Goal: Task Accomplishment & Management: Use online tool/utility

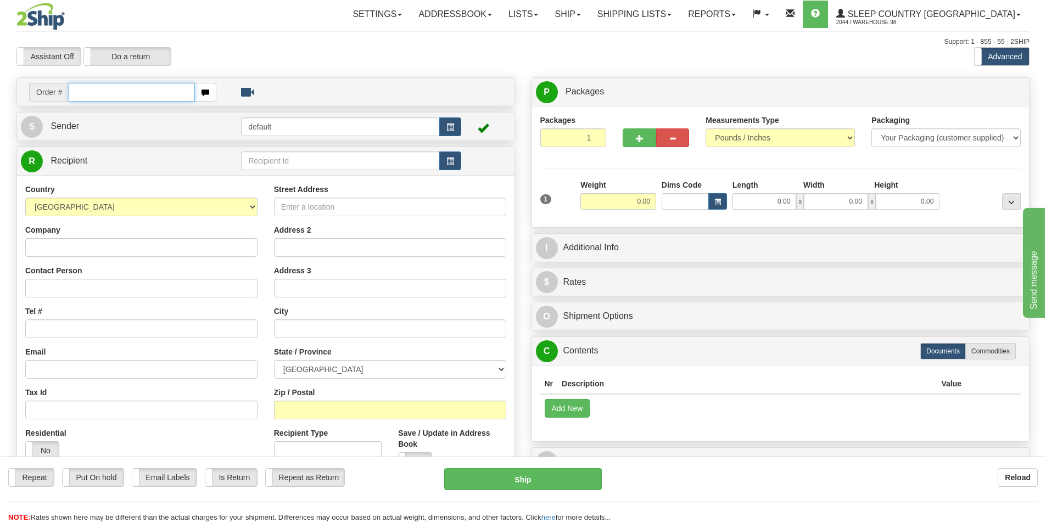
click at [86, 88] on input "text" at bounding box center [132, 92] width 126 height 19
type input "9000I128387"
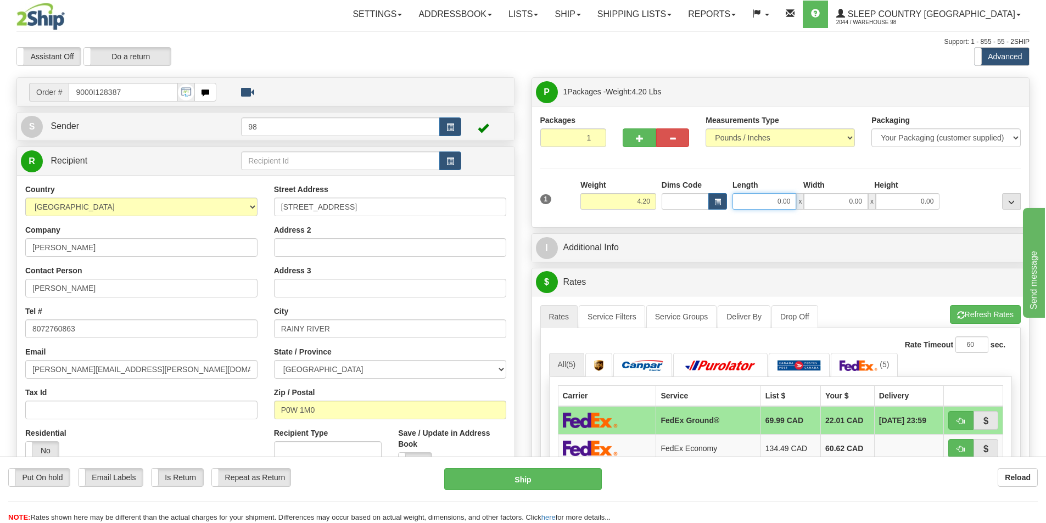
click at [746, 199] on input "0.00" at bounding box center [764, 201] width 64 height 16
type input "0.00"
click at [646, 200] on input "4.20" at bounding box center [618, 201] width 76 height 16
type input "4.50"
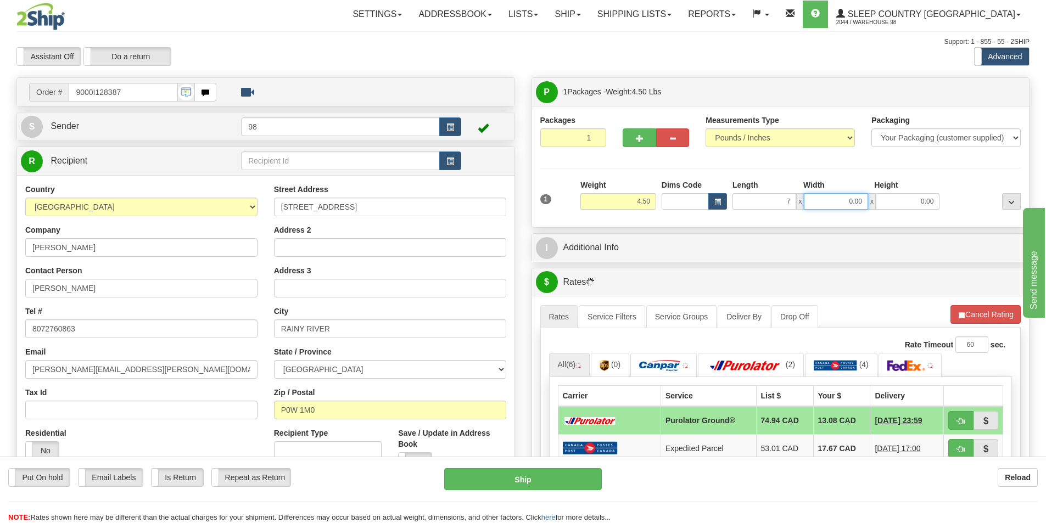
type input "7.00"
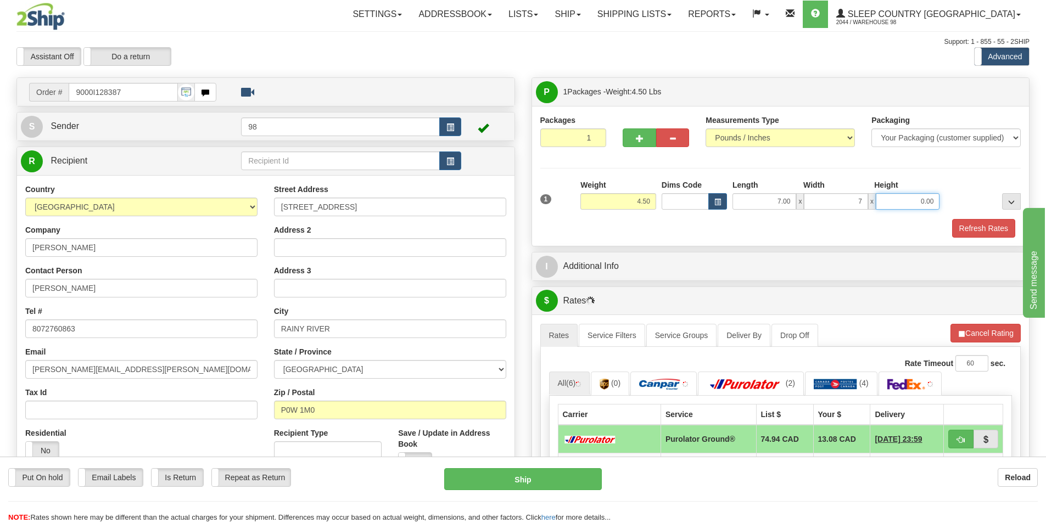
type input "7.00"
type input "14.50"
click at [975, 226] on button "Refresh Rates" at bounding box center [983, 228] width 63 height 19
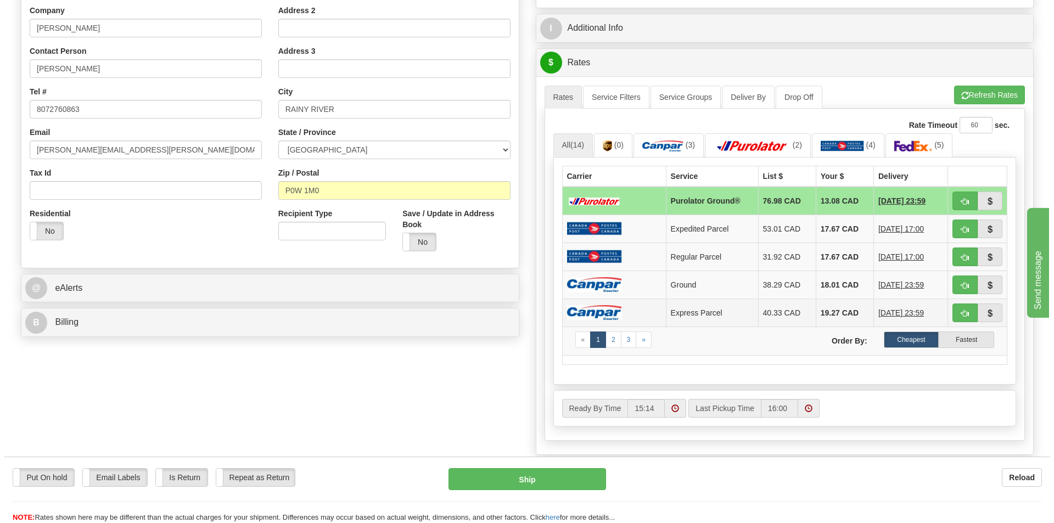
scroll to position [165, 0]
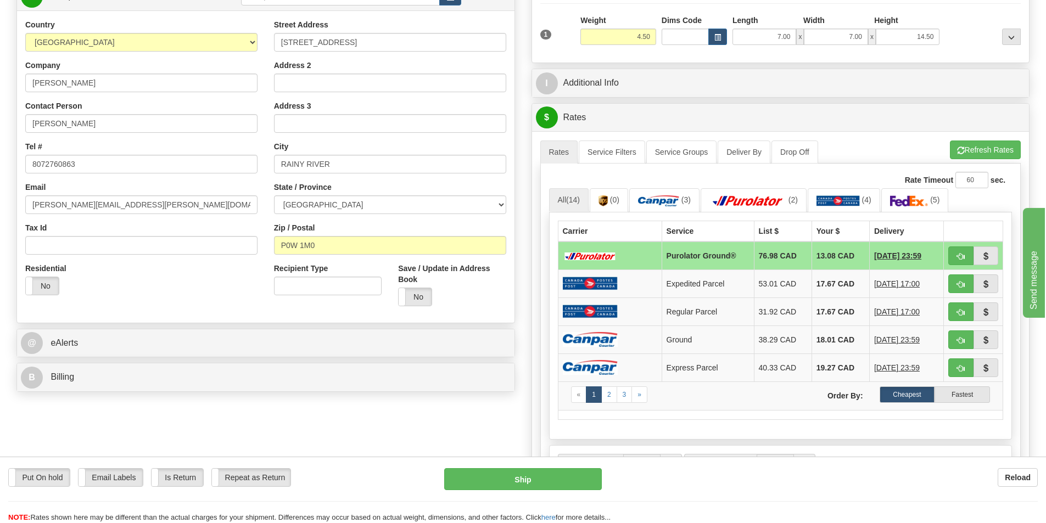
click at [591, 249] on td at bounding box center [610, 256] width 104 height 29
click at [526, 478] on button "Ship" at bounding box center [523, 479] width 158 height 22
type input "260"
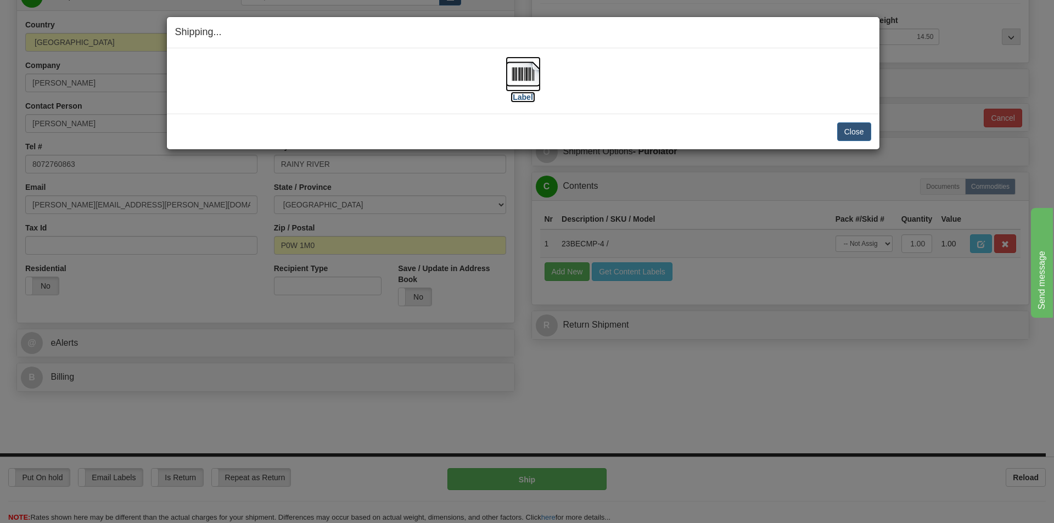
click at [519, 99] on label "[Label]" at bounding box center [522, 97] width 25 height 11
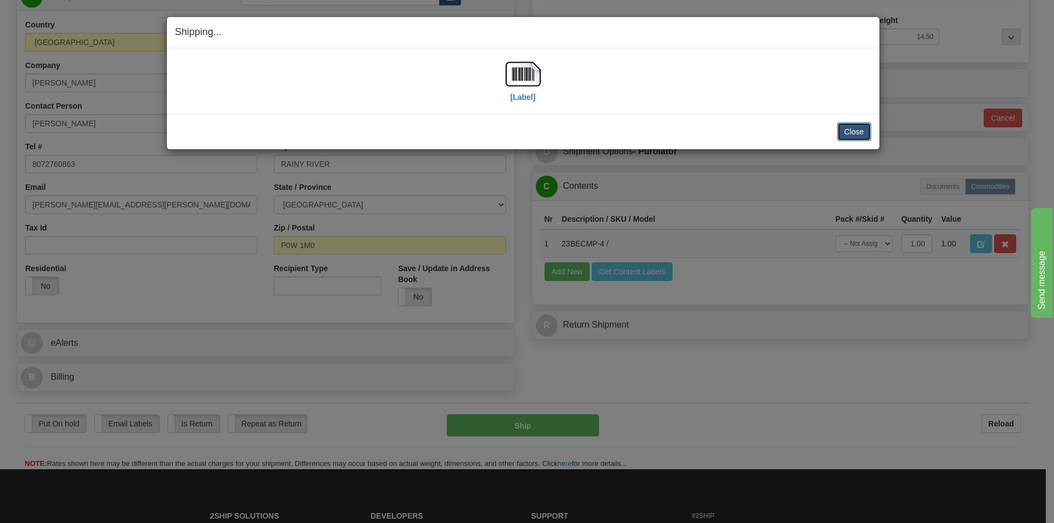
click at [851, 131] on button "Close" at bounding box center [854, 131] width 34 height 19
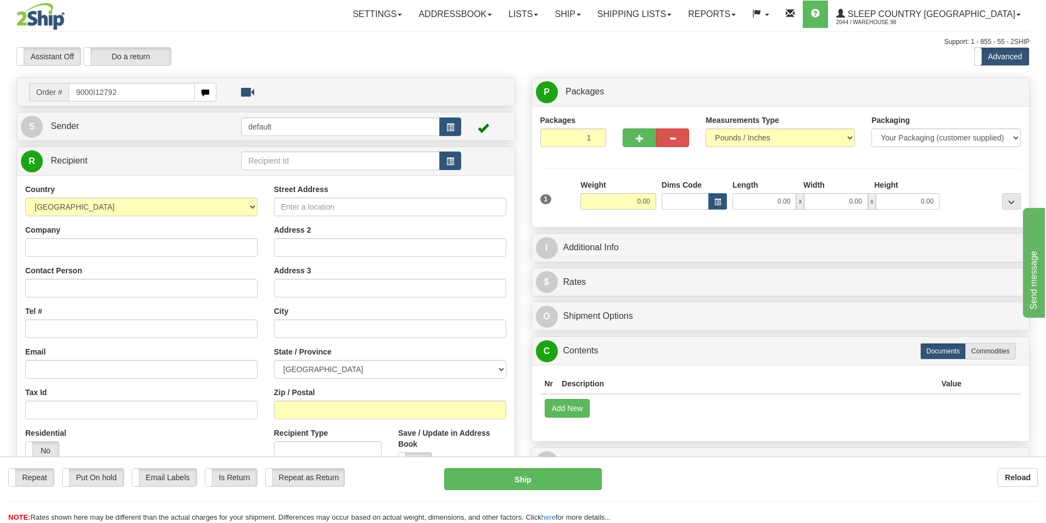
type input "9000I127928"
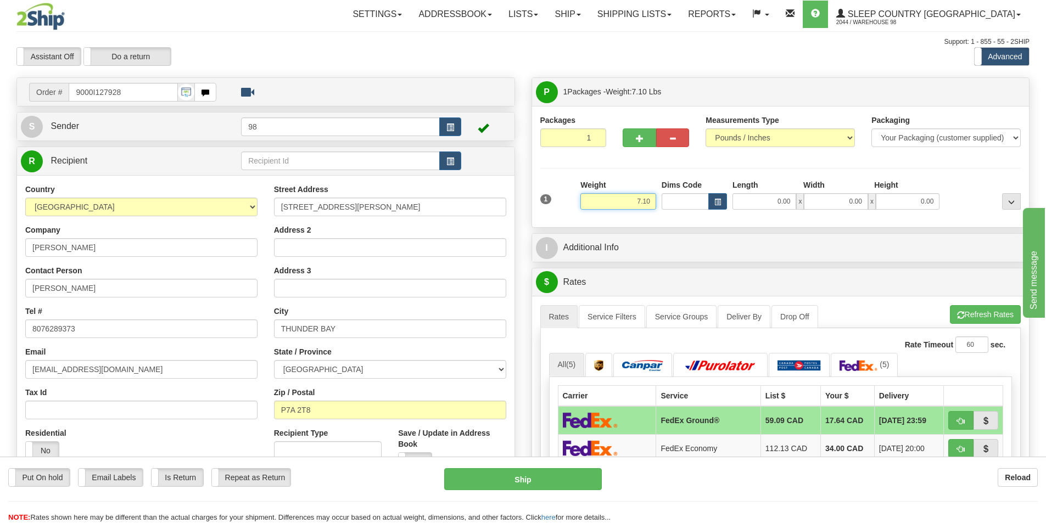
click at [648, 200] on input "7.10" at bounding box center [618, 201] width 76 height 16
type input "7.50"
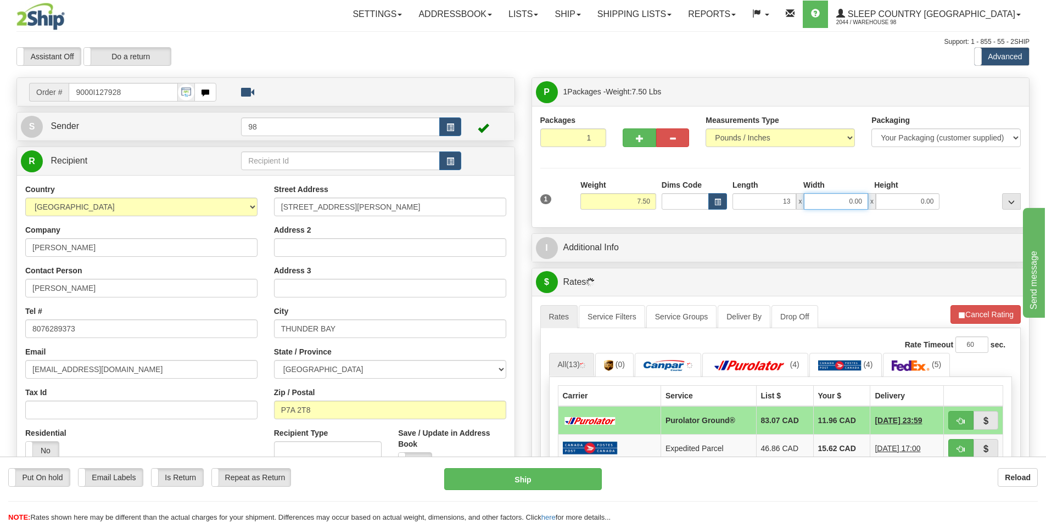
type input "13.00"
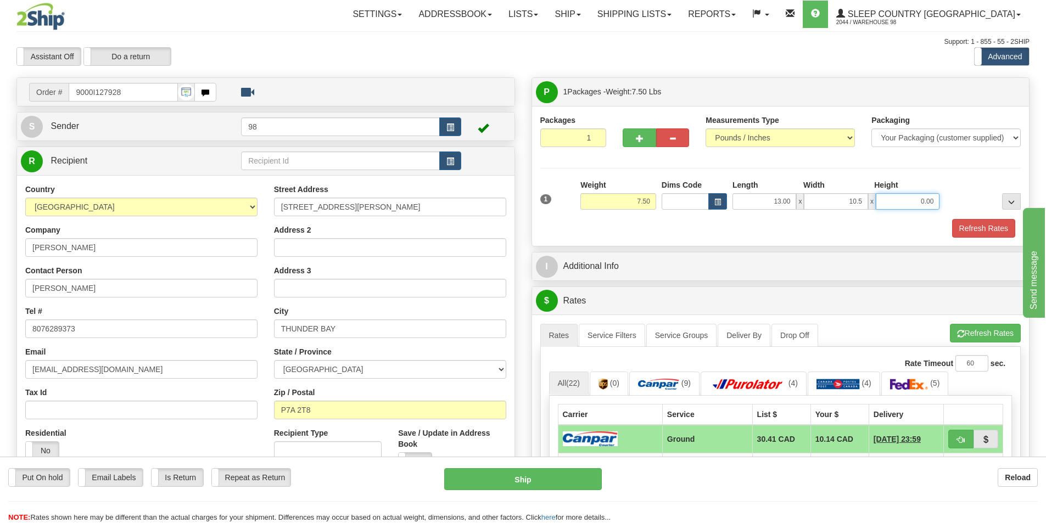
type input "10.50"
type input "4.50"
click at [984, 234] on button "Refresh Rates" at bounding box center [983, 228] width 63 height 19
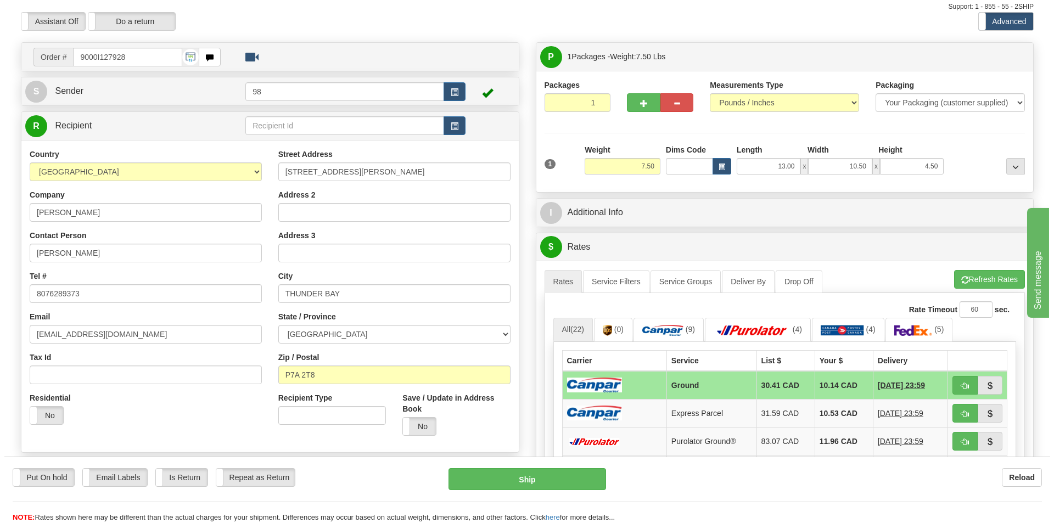
scroll to position [55, 0]
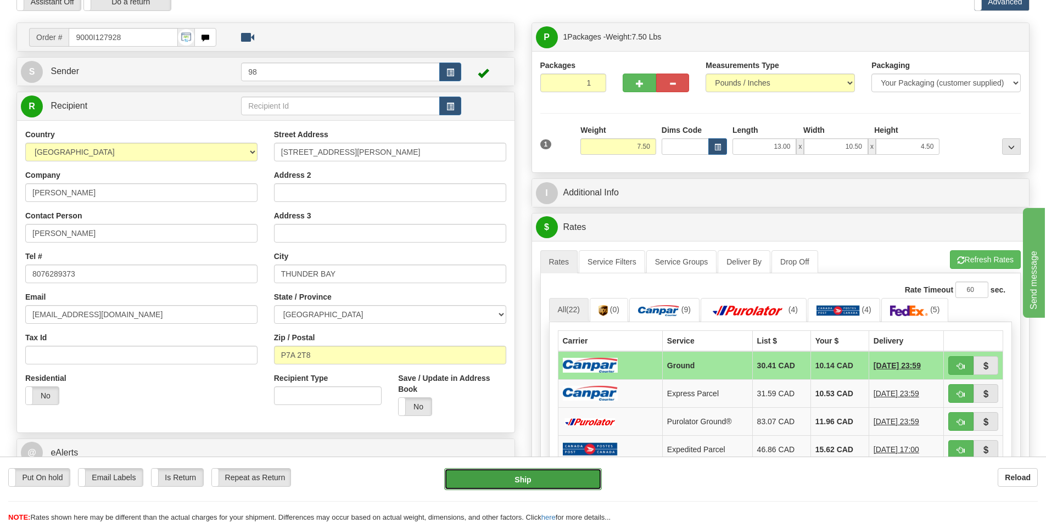
click at [517, 481] on button "Ship" at bounding box center [523, 479] width 158 height 22
type input "1"
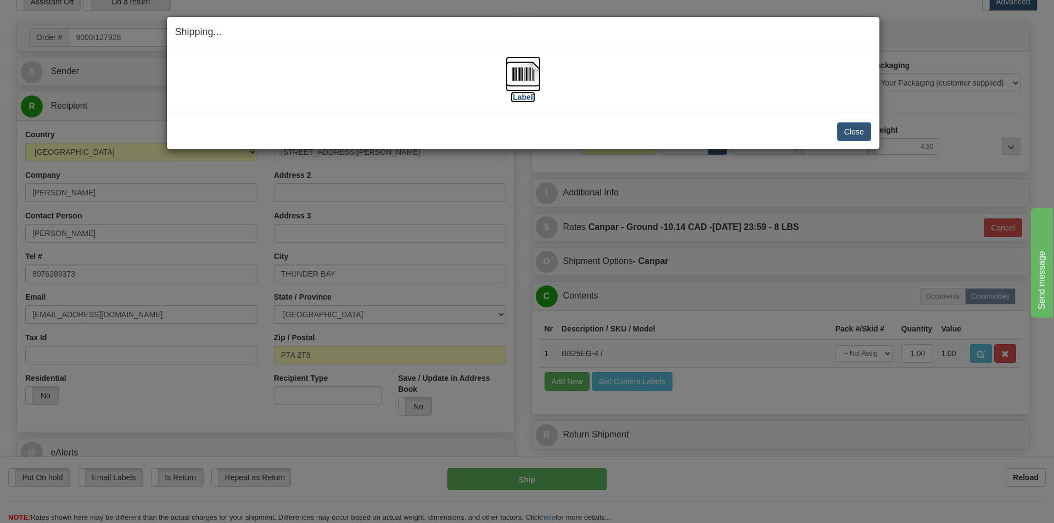
click at [513, 99] on label "[Label]" at bounding box center [522, 97] width 25 height 11
click at [843, 130] on button "Close" at bounding box center [854, 131] width 34 height 19
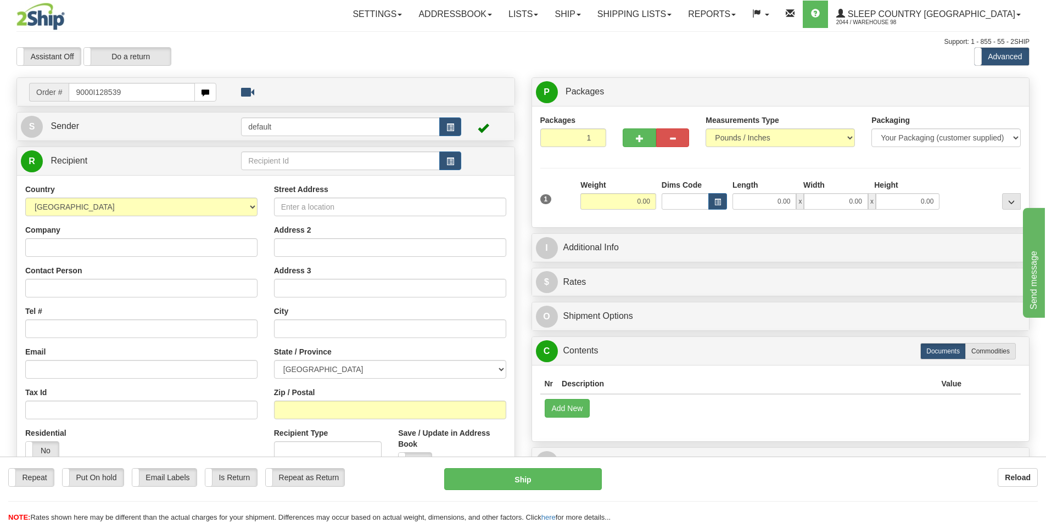
type input "9000I128539"
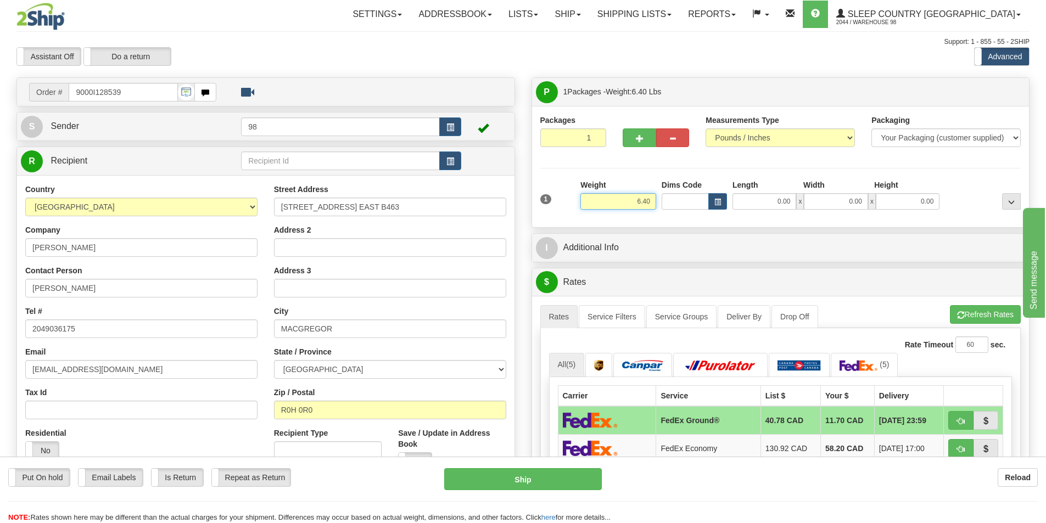
drag, startPoint x: 611, startPoint y: 206, endPoint x: 649, endPoint y: 204, distance: 37.9
click at [649, 204] on input "6.40" at bounding box center [618, 201] width 76 height 16
type input "5.00"
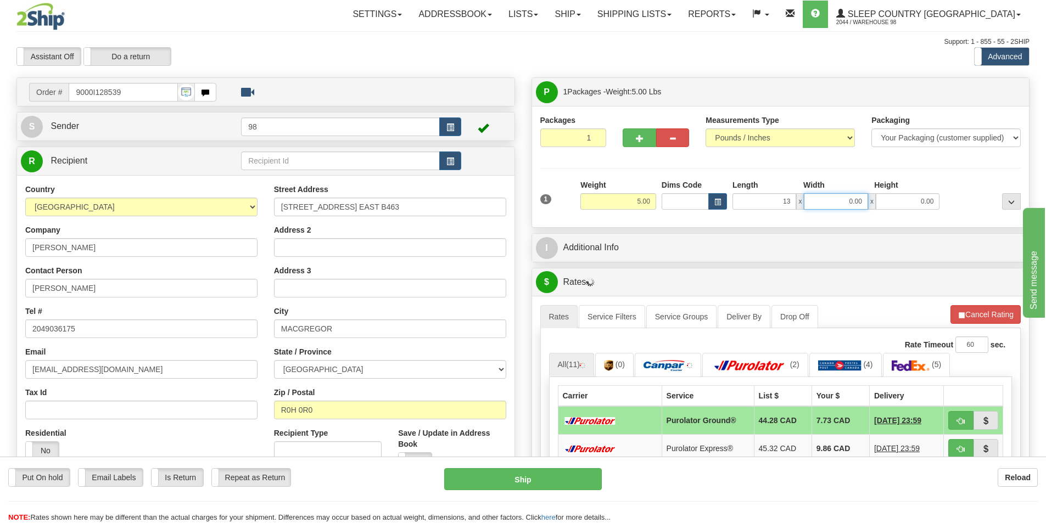
type input "13.00"
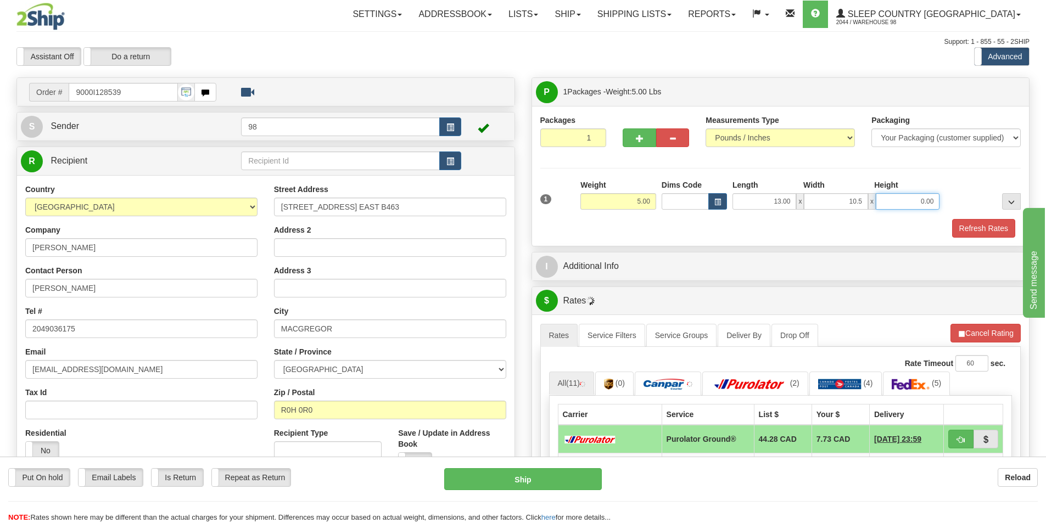
type input "10.50"
type input "3.50"
click at [1002, 227] on button "Refresh Rates" at bounding box center [983, 228] width 63 height 19
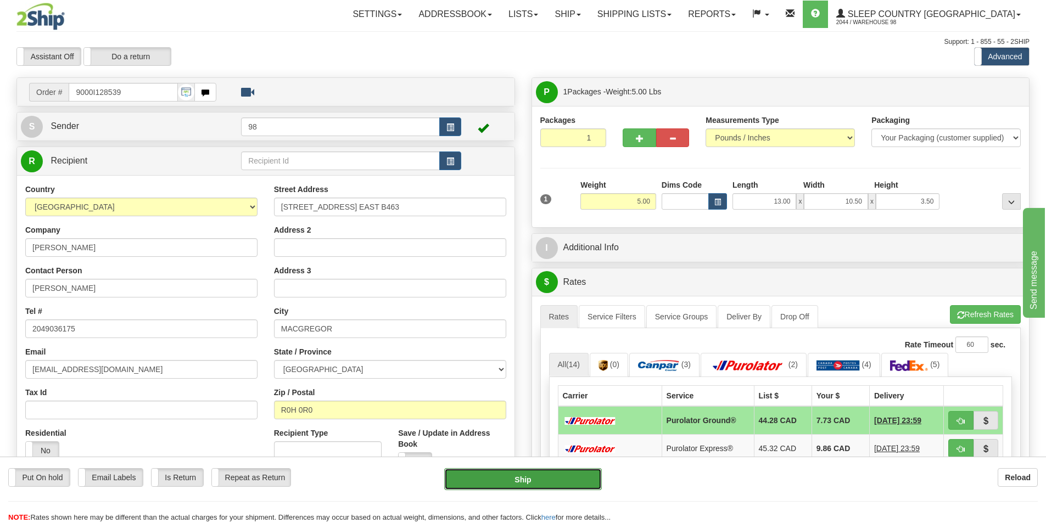
click at [524, 480] on button "Ship" at bounding box center [523, 479] width 158 height 22
type input "260"
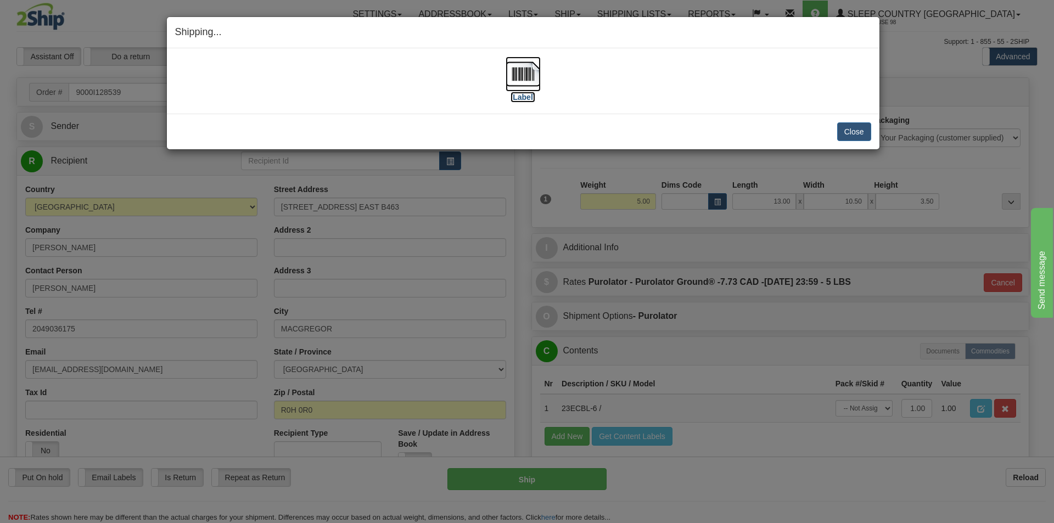
click at [534, 98] on label "[Label]" at bounding box center [522, 97] width 25 height 11
click at [847, 132] on button "Close" at bounding box center [854, 131] width 34 height 19
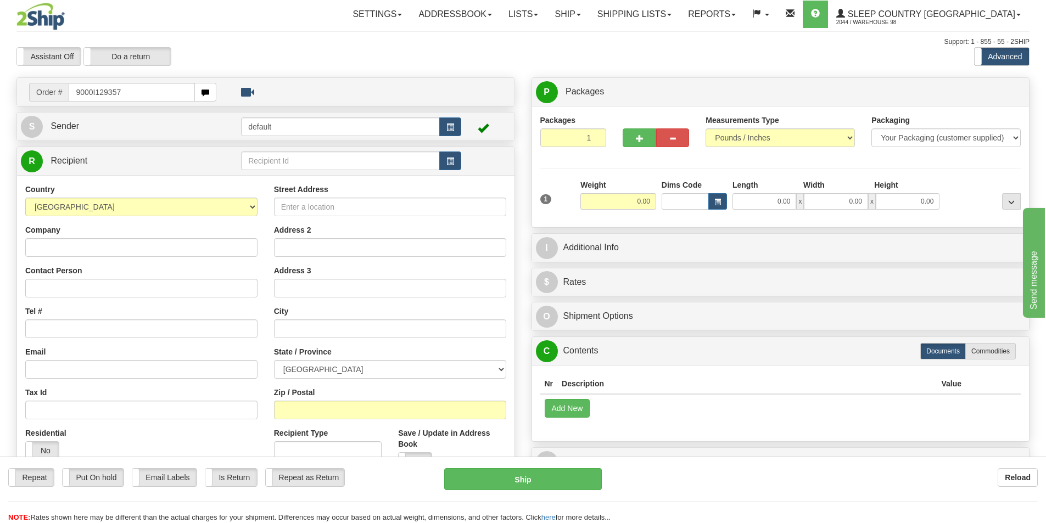
type input "9000I129357"
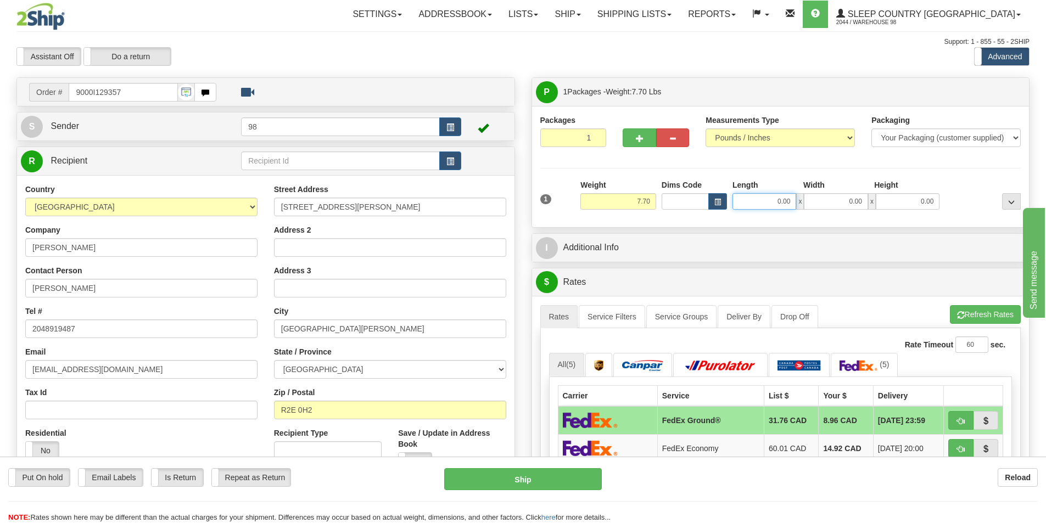
drag, startPoint x: 767, startPoint y: 197, endPoint x: 824, endPoint y: 195, distance: 57.1
click at [824, 195] on div "0.00 x 0.00 x 0.00" at bounding box center [835, 201] width 207 height 16
type input "18.00"
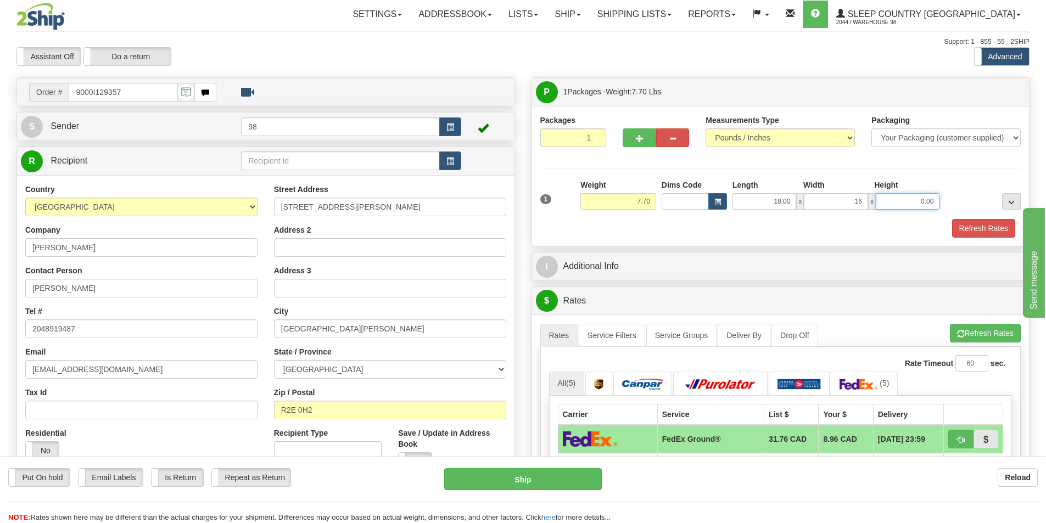
type input "16.00"
type input "12.00"
click at [967, 228] on button "Refresh Rates" at bounding box center [983, 228] width 63 height 19
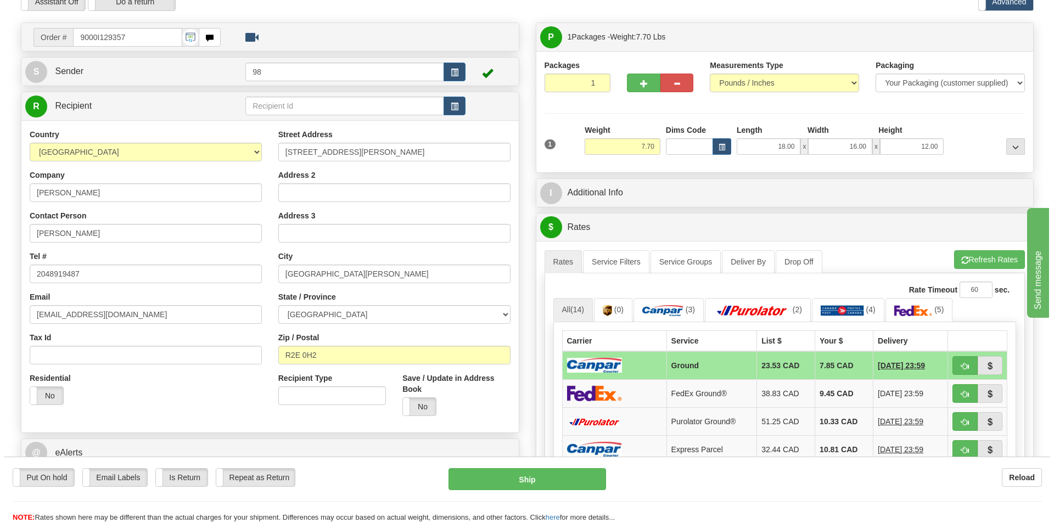
scroll to position [110, 0]
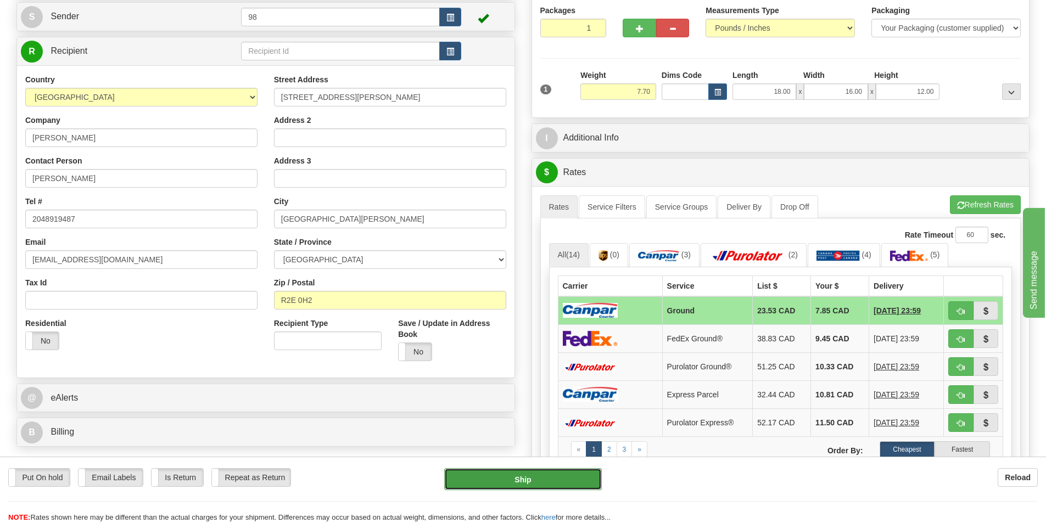
click at [540, 483] on button "Ship" at bounding box center [523, 479] width 158 height 22
type input "1"
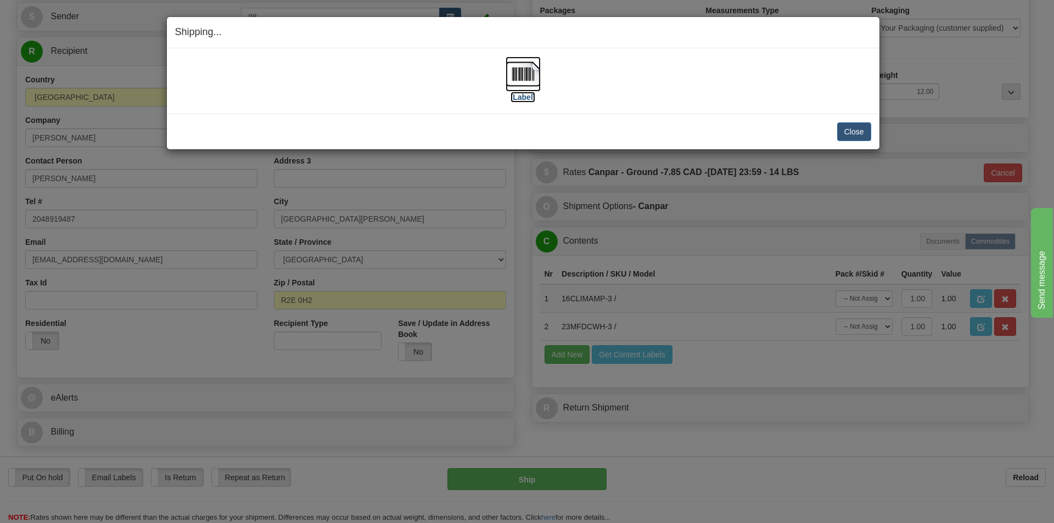
click at [532, 96] on label "[Label]" at bounding box center [522, 97] width 25 height 11
click at [857, 130] on button "Close" at bounding box center [854, 131] width 34 height 19
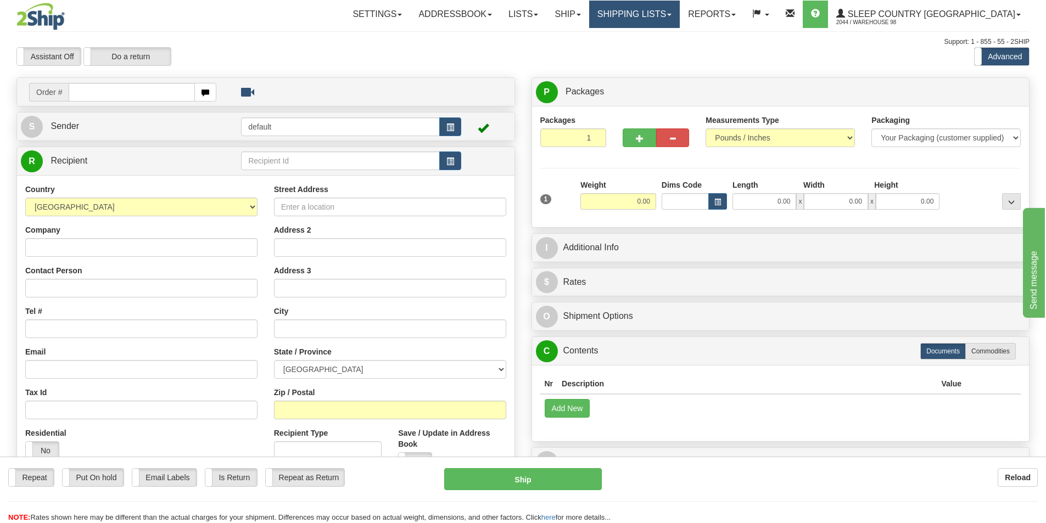
click at [671, 15] on span at bounding box center [669, 15] width 4 height 2
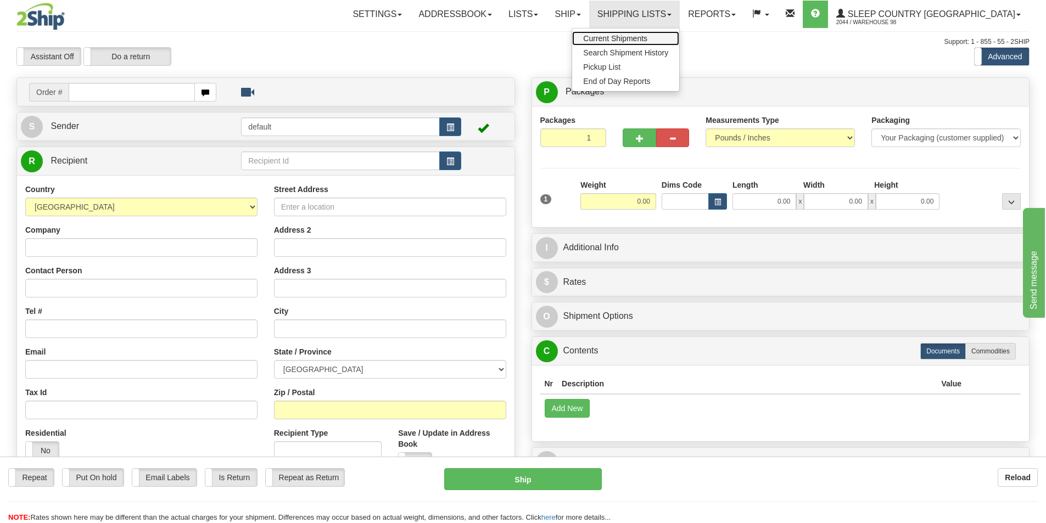
click at [647, 36] on span "Current Shipments" at bounding box center [615, 38] width 64 height 9
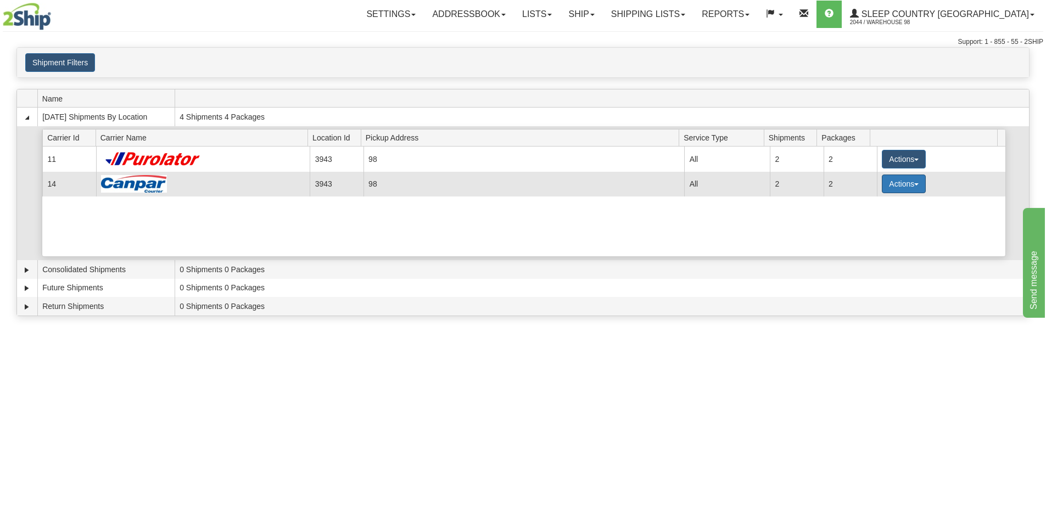
click at [911, 180] on button "Actions" at bounding box center [904, 184] width 44 height 19
click at [863, 221] on span "Close" at bounding box center [860, 219] width 25 height 8
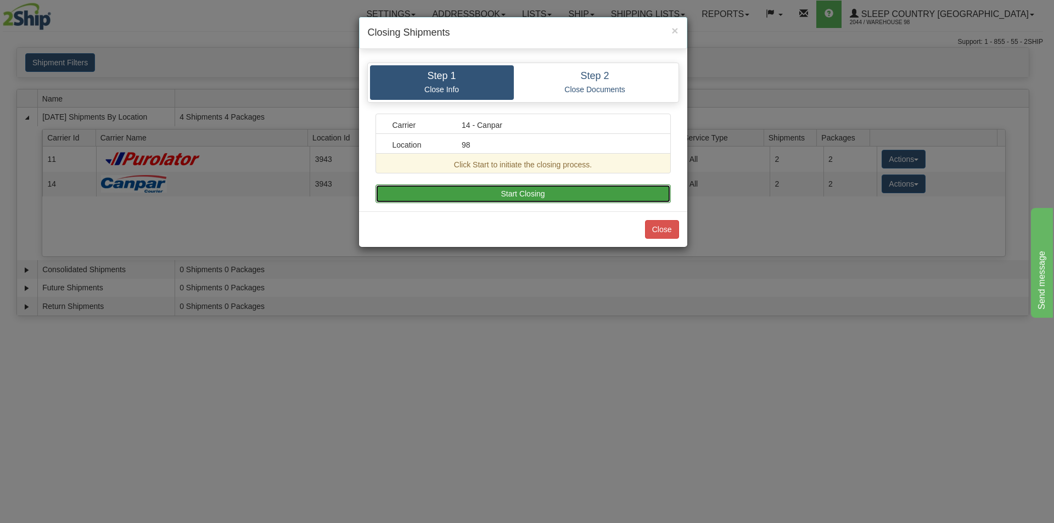
click at [457, 197] on button "Start Closing" at bounding box center [522, 193] width 295 height 19
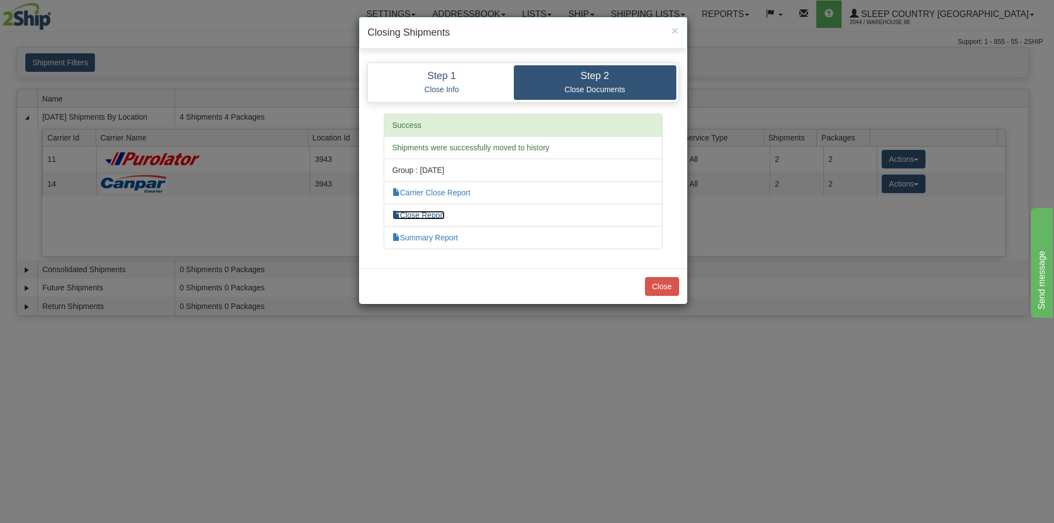
click at [431, 214] on link "Close Report" at bounding box center [418, 215] width 53 height 9
click at [665, 288] on button "Close" at bounding box center [662, 286] width 34 height 19
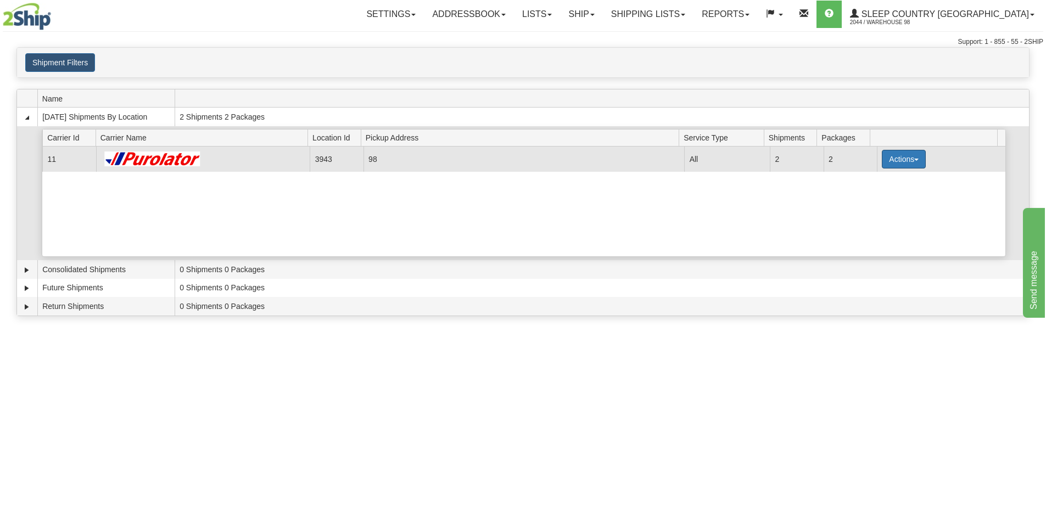
click at [914, 159] on span "button" at bounding box center [916, 160] width 4 height 2
click at [868, 211] on span "Pickup" at bounding box center [862, 208] width 29 height 8
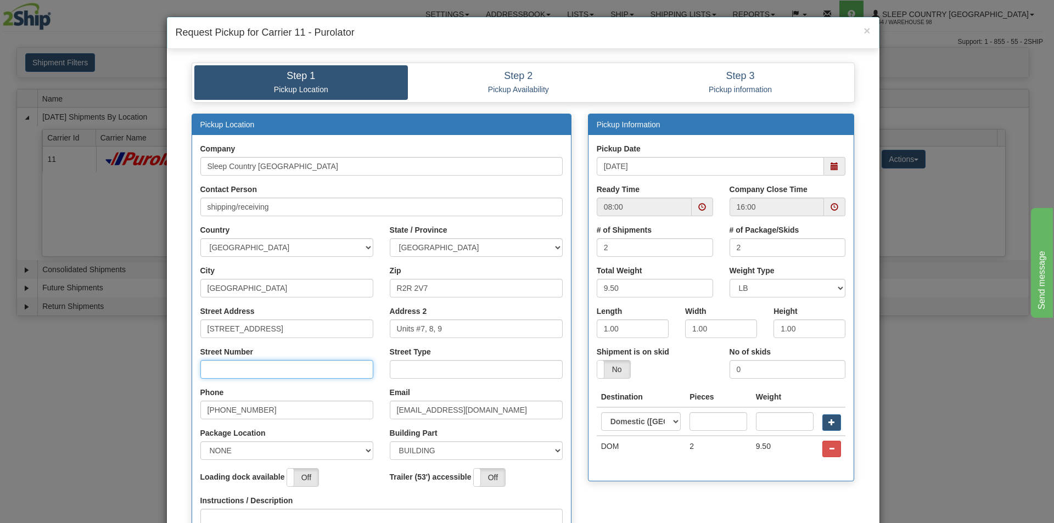
click at [206, 368] on input "Street Number" at bounding box center [286, 369] width 173 height 19
type input "111"
click at [390, 368] on input "Street Type" at bounding box center [476, 369] width 173 height 19
type input "street"
click at [354, 451] on select "NONE FRONT REAR SIDE" at bounding box center [286, 450] width 173 height 19
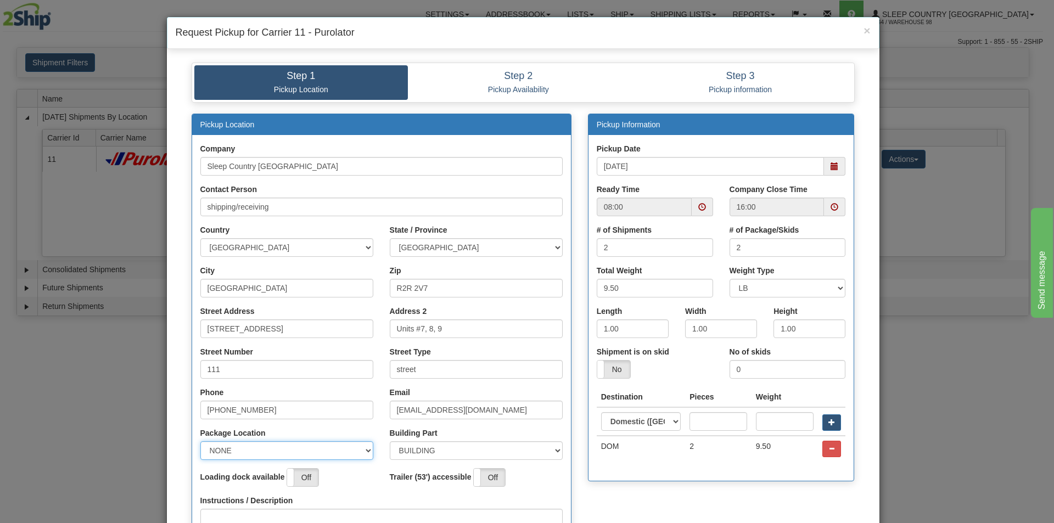
select select "1"
click at [200, 441] on select "NONE FRONT REAR SIDE" at bounding box center [286, 450] width 173 height 19
click at [832, 165] on span at bounding box center [835, 166] width 8 height 8
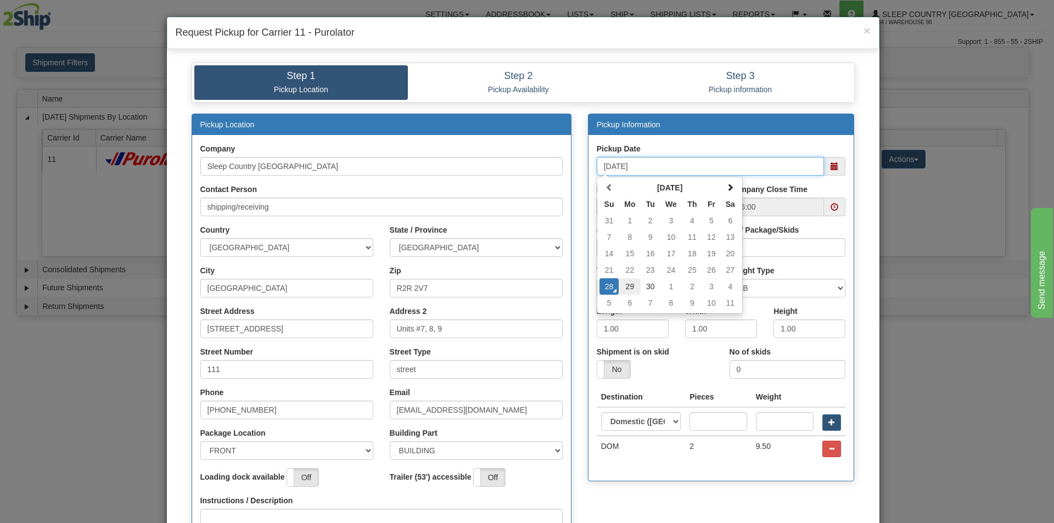
click at [625, 286] on td "29" at bounding box center [630, 286] width 22 height 16
type input "[DATE]"
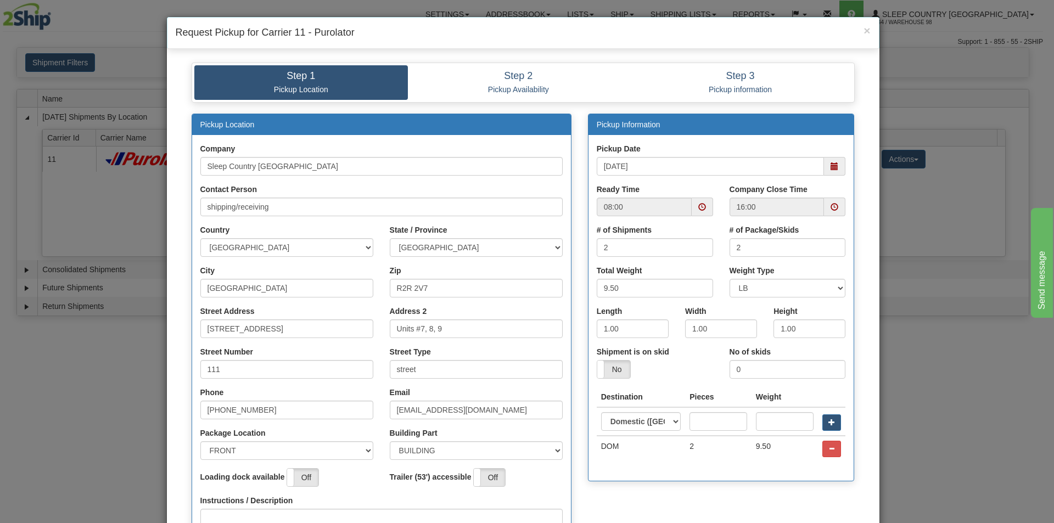
click at [692, 208] on span at bounding box center [702, 207] width 21 height 19
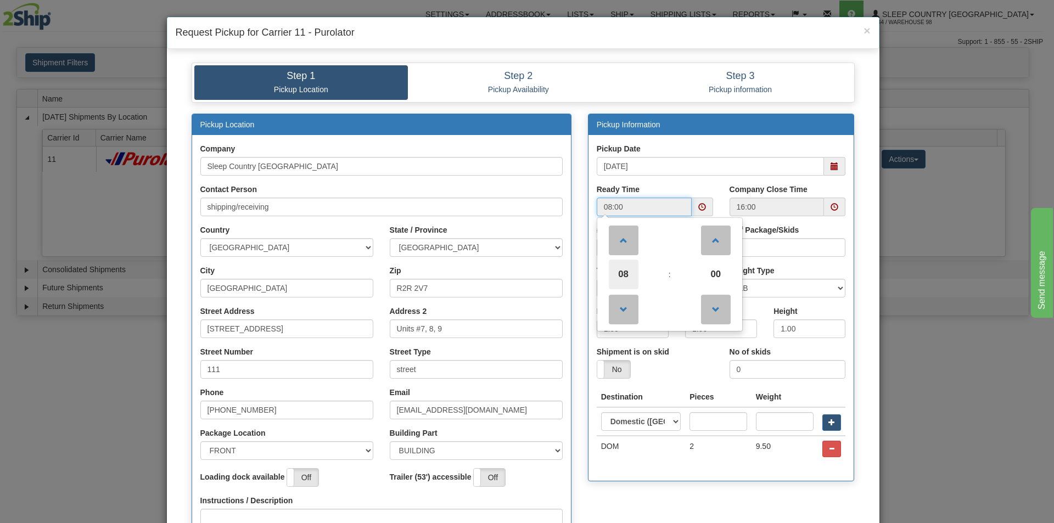
click at [622, 273] on span "08" at bounding box center [624, 275] width 30 height 30
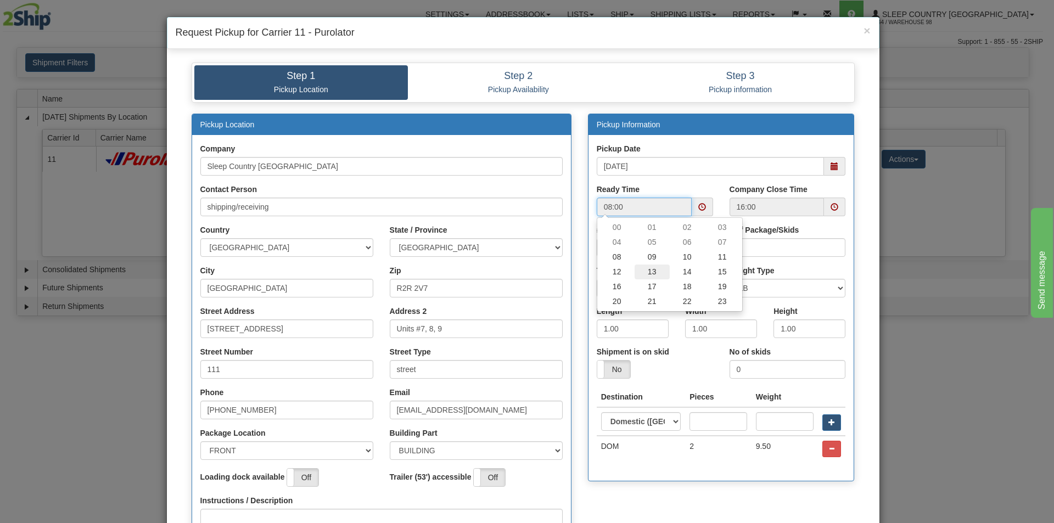
click at [647, 273] on td "13" at bounding box center [652, 272] width 35 height 15
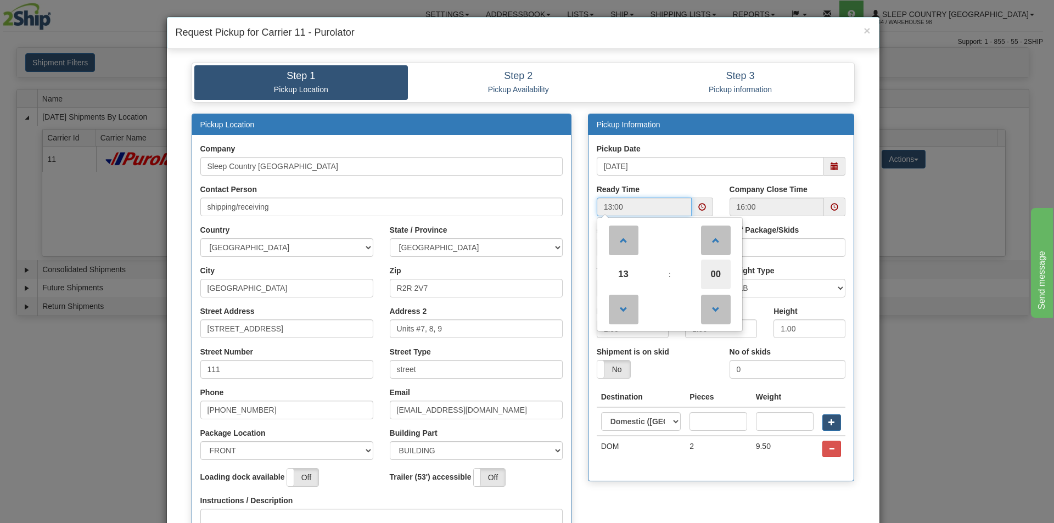
click at [707, 274] on span "00" at bounding box center [716, 275] width 30 height 30
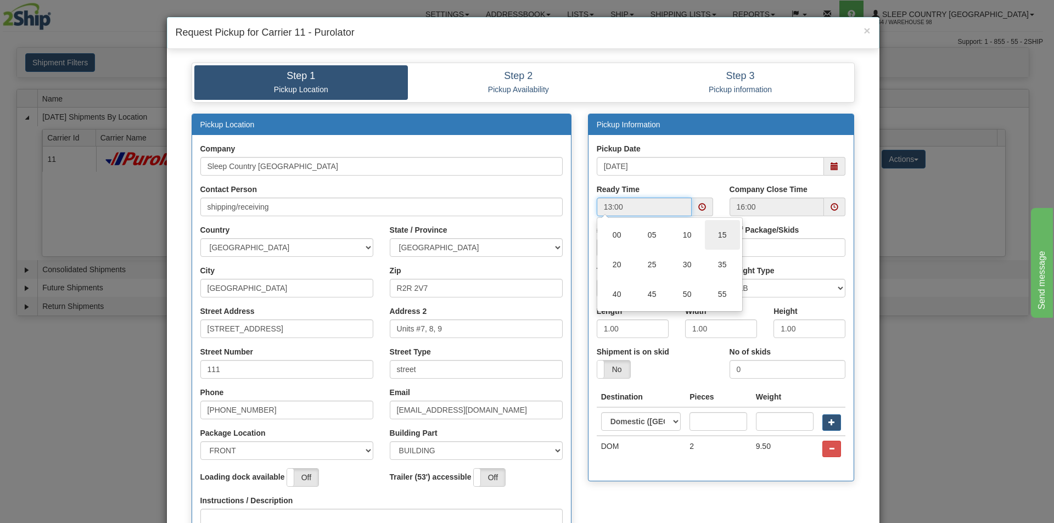
click at [714, 237] on td "15" at bounding box center [722, 235] width 35 height 30
type input "13:15"
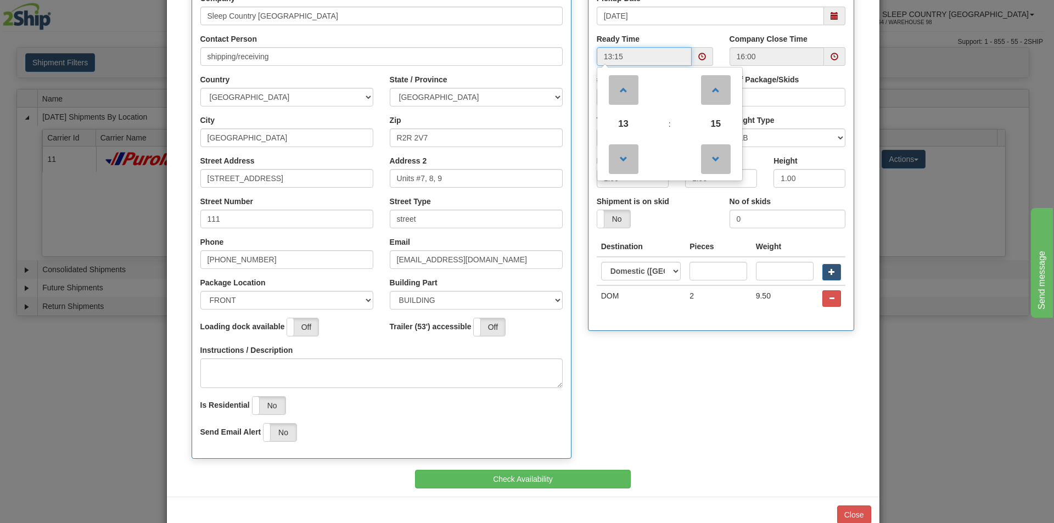
scroll to position [165, 0]
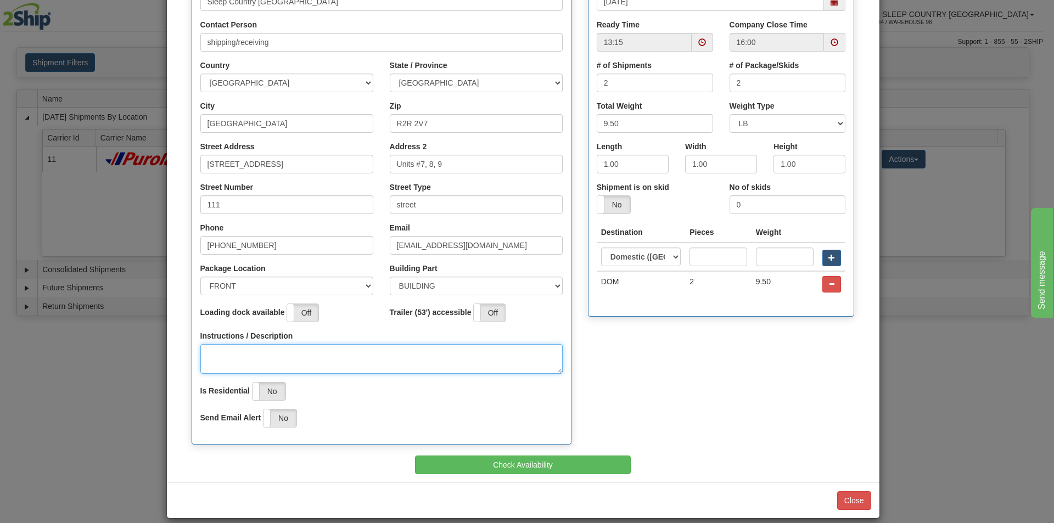
click at [220, 352] on textarea "Instructions / Description" at bounding box center [381, 359] width 362 height 30
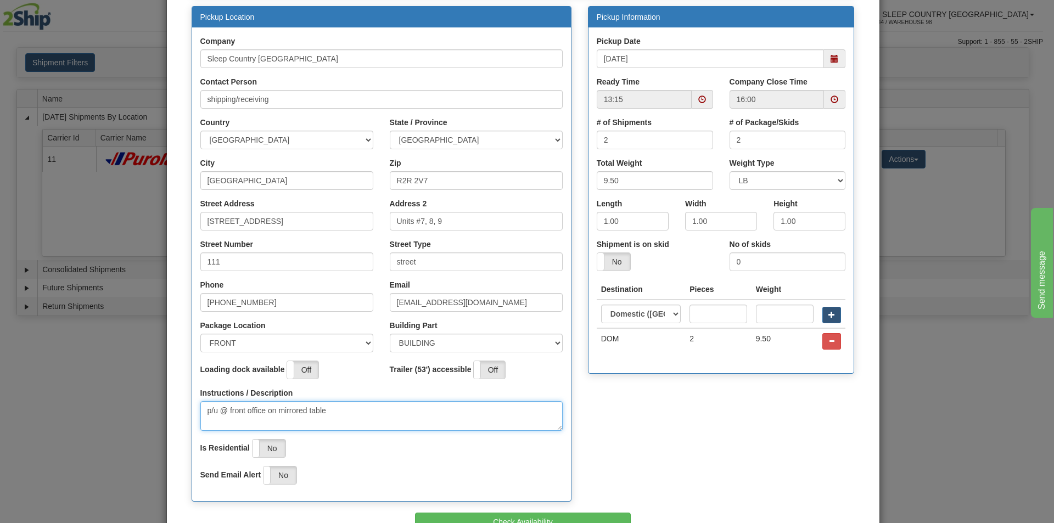
scroll to position [177, 0]
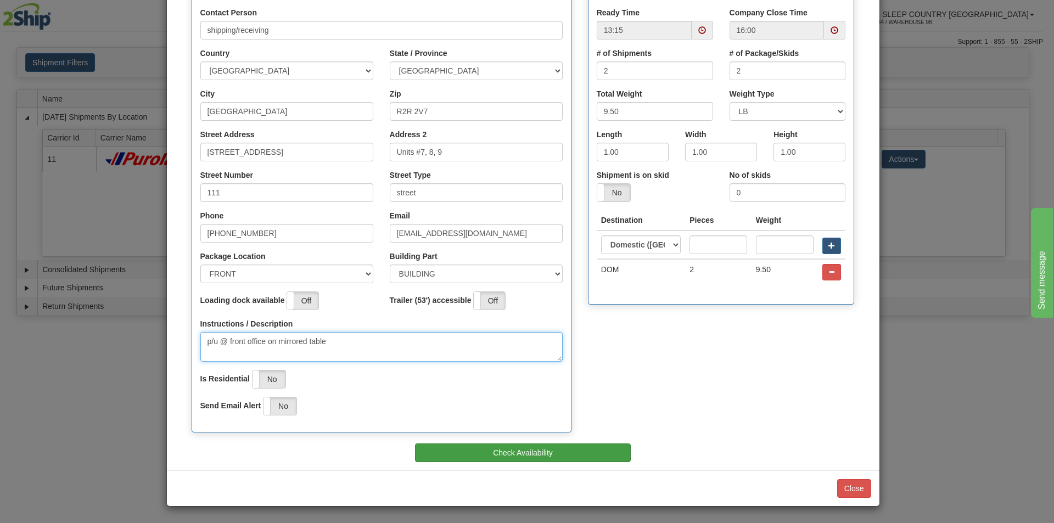
type textarea "p/u @ front office on mirrored table"
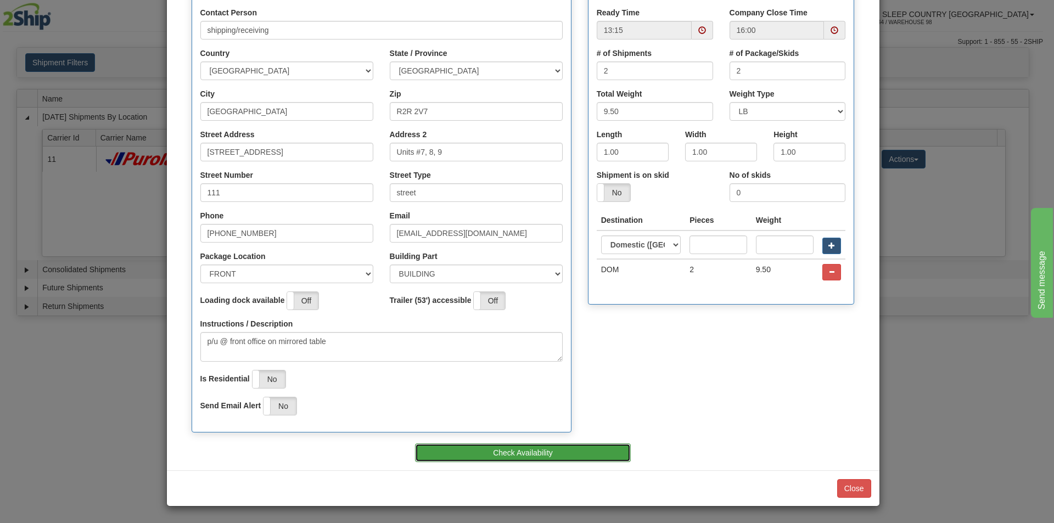
click at [506, 455] on button "Check Availability" at bounding box center [523, 453] width 216 height 19
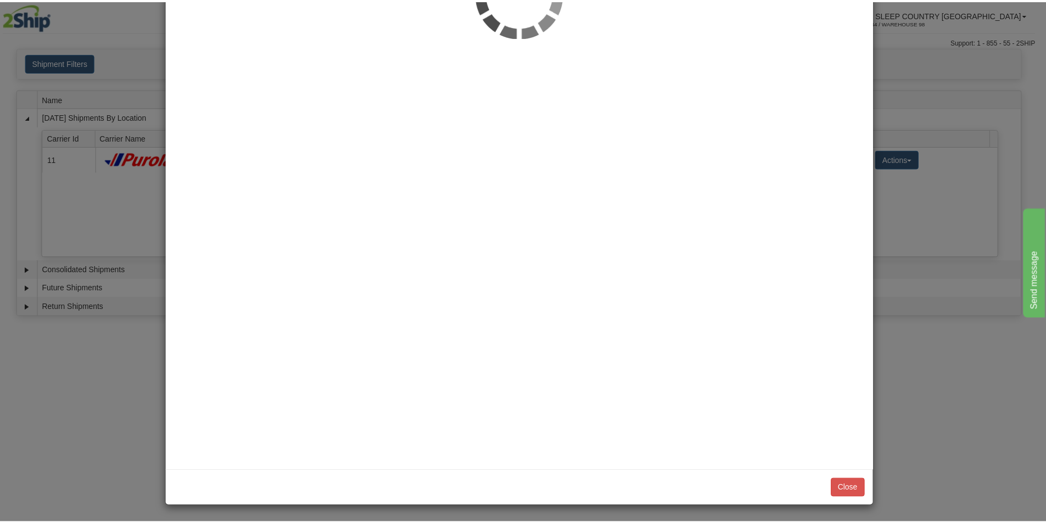
scroll to position [0, 0]
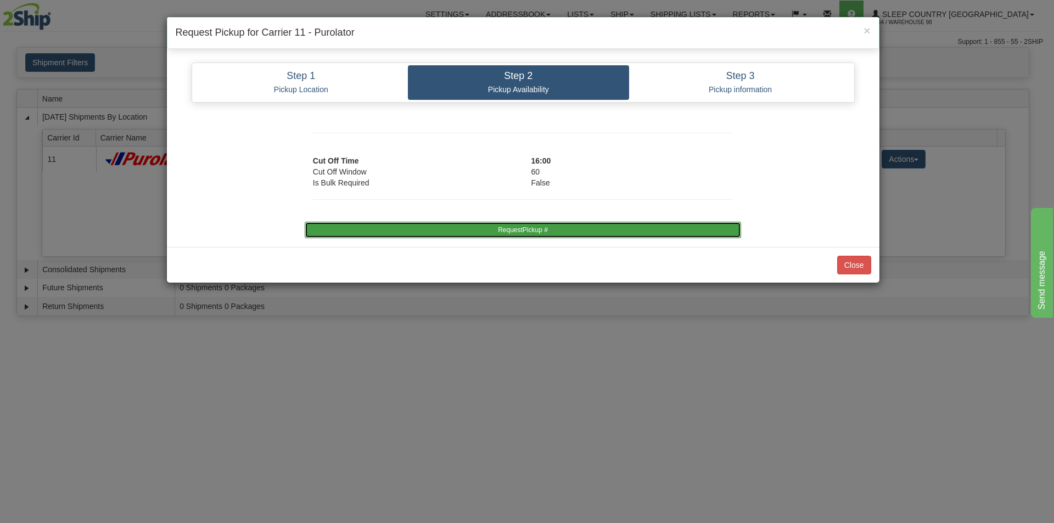
click at [454, 234] on button "RequestPickup #" at bounding box center [523, 230] width 436 height 16
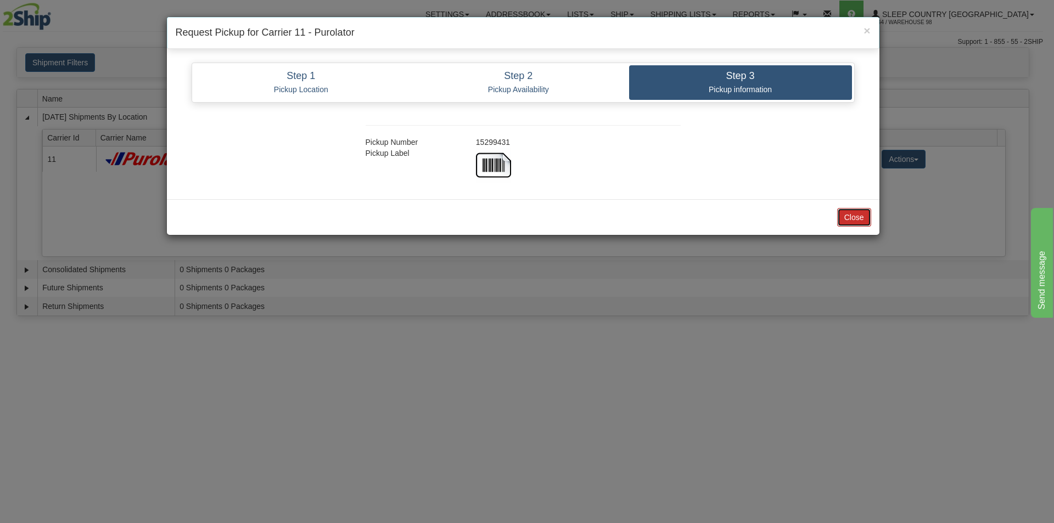
click at [860, 213] on button "Close" at bounding box center [854, 217] width 34 height 19
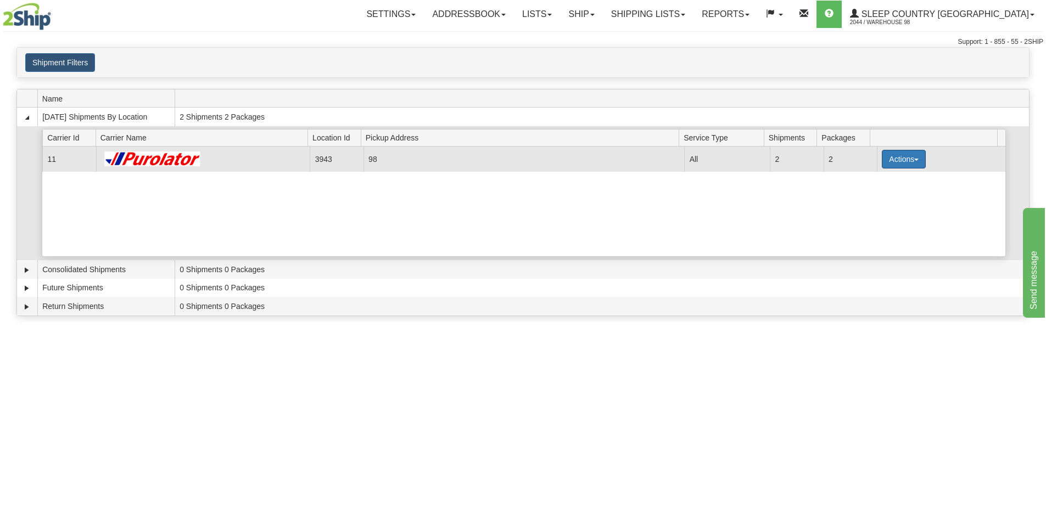
click at [914, 160] on span "button" at bounding box center [916, 160] width 4 height 2
click at [862, 195] on span "Close" at bounding box center [860, 194] width 25 height 8
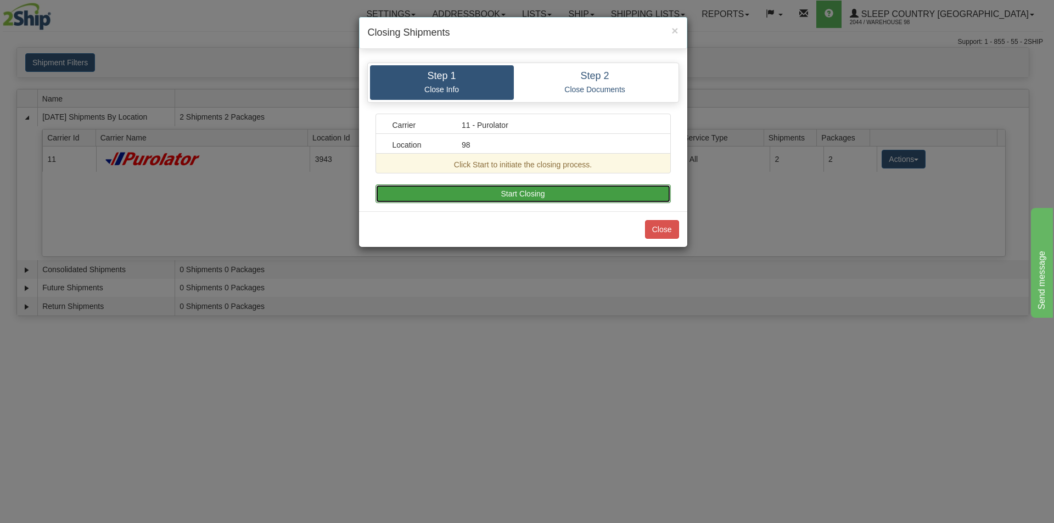
click at [469, 195] on button "Start Closing" at bounding box center [522, 193] width 295 height 19
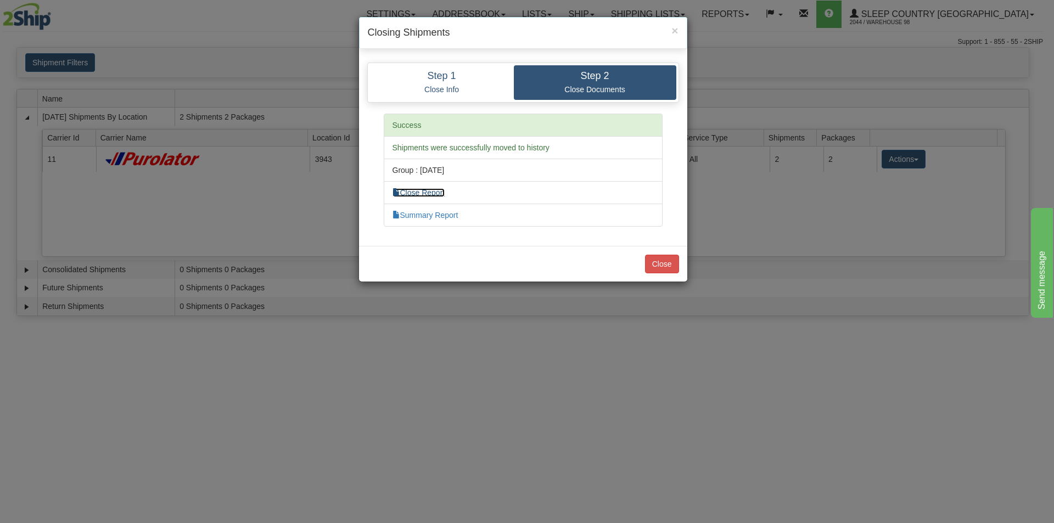
click at [429, 195] on link "Close Report" at bounding box center [418, 192] width 53 height 9
click at [666, 267] on button "Close" at bounding box center [662, 264] width 34 height 19
